Goal: Information Seeking & Learning: Check status

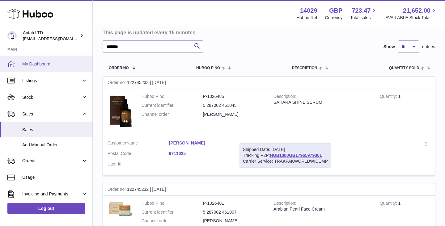
click at [41, 65] on span "My Dashboard" at bounding box center [55, 64] width 66 height 6
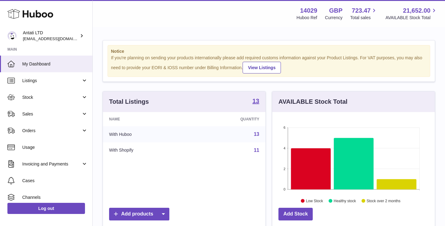
scroll to position [96, 163]
click at [398, 187] on icon at bounding box center [397, 184] width 40 height 10
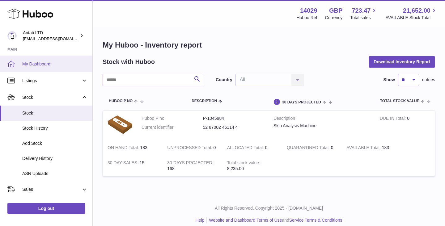
click at [50, 64] on span "My Dashboard" at bounding box center [55, 64] width 66 height 6
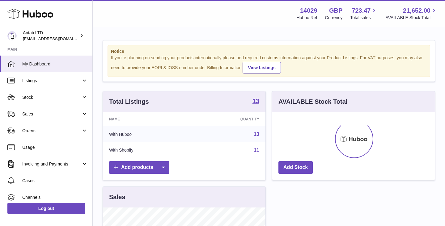
scroll to position [96, 163]
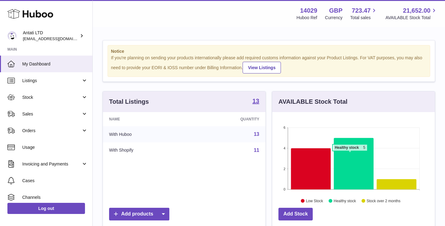
click at [350, 154] on icon at bounding box center [354, 164] width 40 height 52
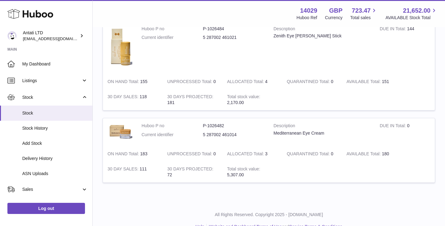
scroll to position [350, 0]
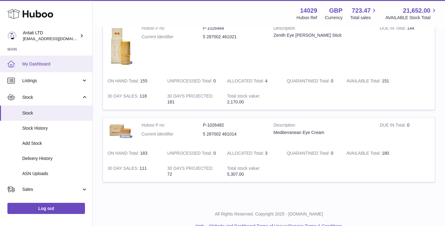
click at [36, 62] on span "My Dashboard" at bounding box center [55, 64] width 66 height 6
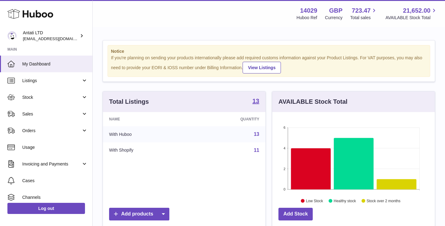
scroll to position [96, 163]
click at [344, 142] on icon at bounding box center [354, 164] width 40 height 52
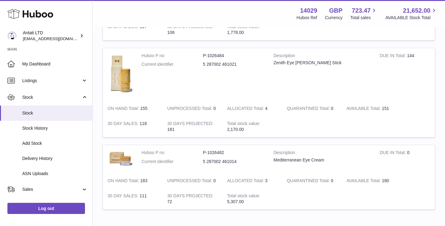
scroll to position [348, 0]
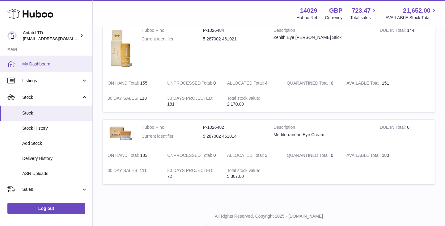
click at [41, 62] on span "My Dashboard" at bounding box center [55, 64] width 66 height 6
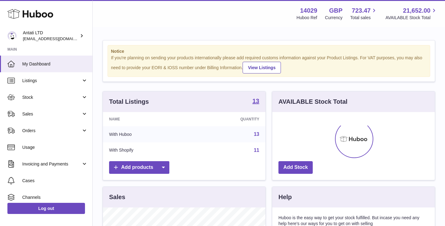
scroll to position [96, 163]
